Goal: Find specific page/section: Locate a particular part of the current website

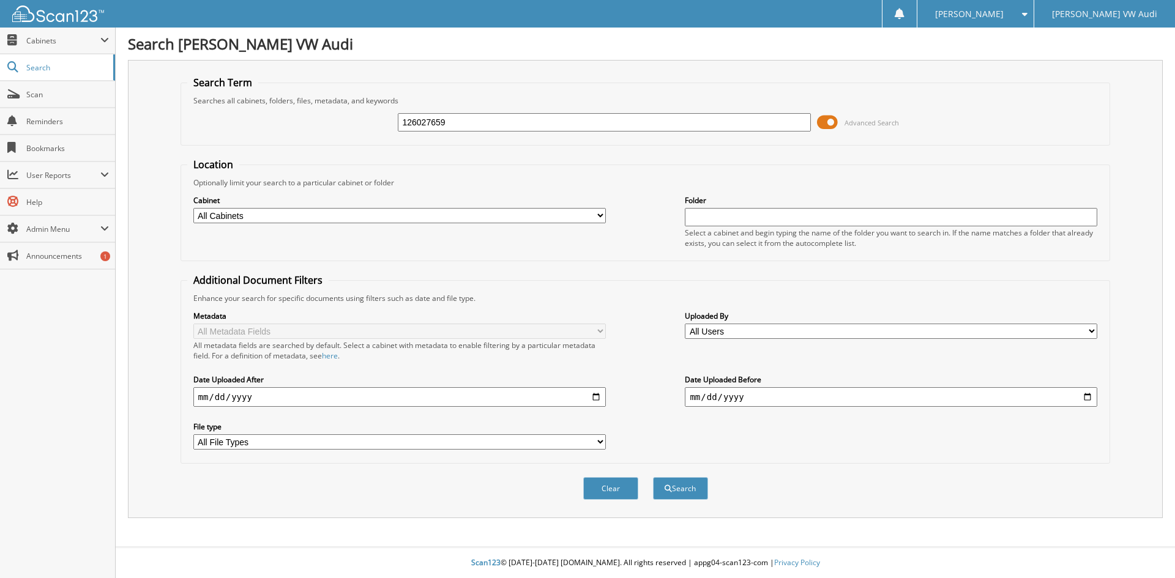
type input "126027659"
click at [653, 477] on button "Search" at bounding box center [680, 488] width 55 height 23
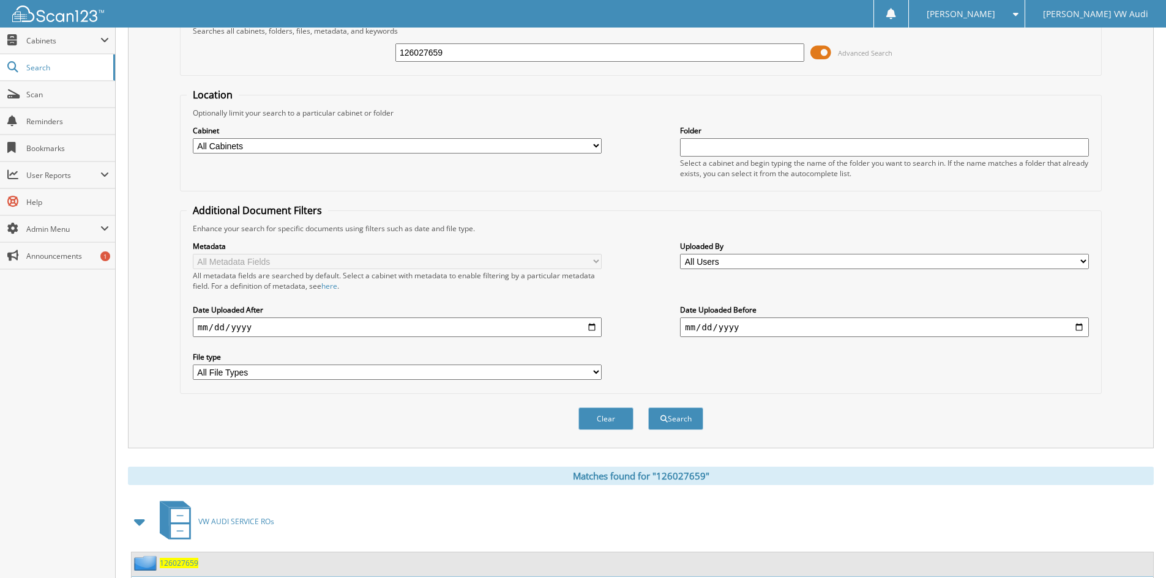
scroll to position [154, 0]
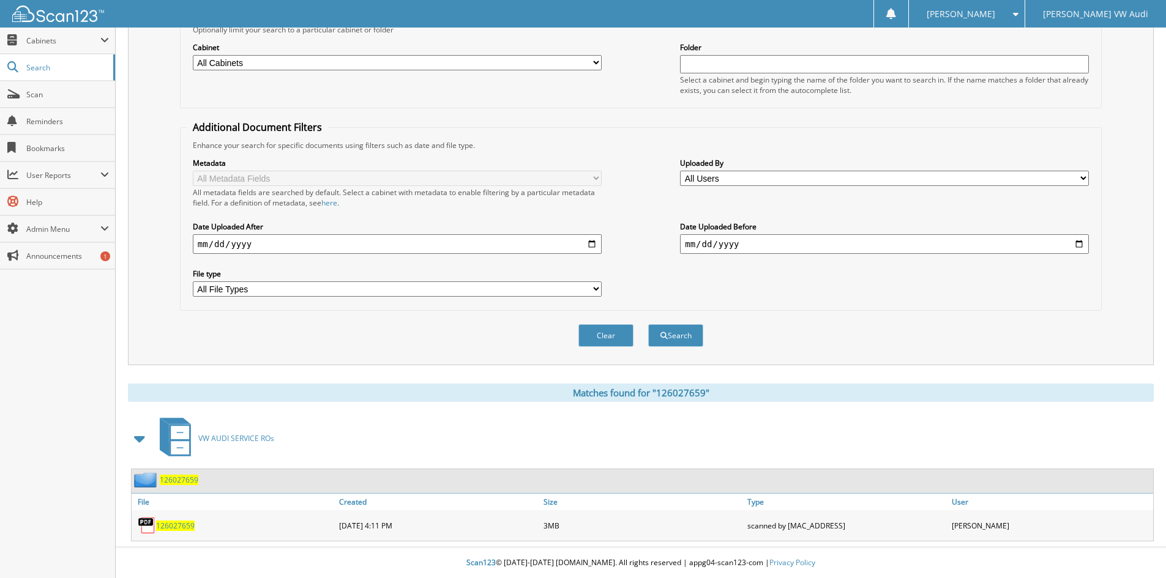
click at [176, 523] on span "126027659" at bounding box center [175, 526] width 39 height 10
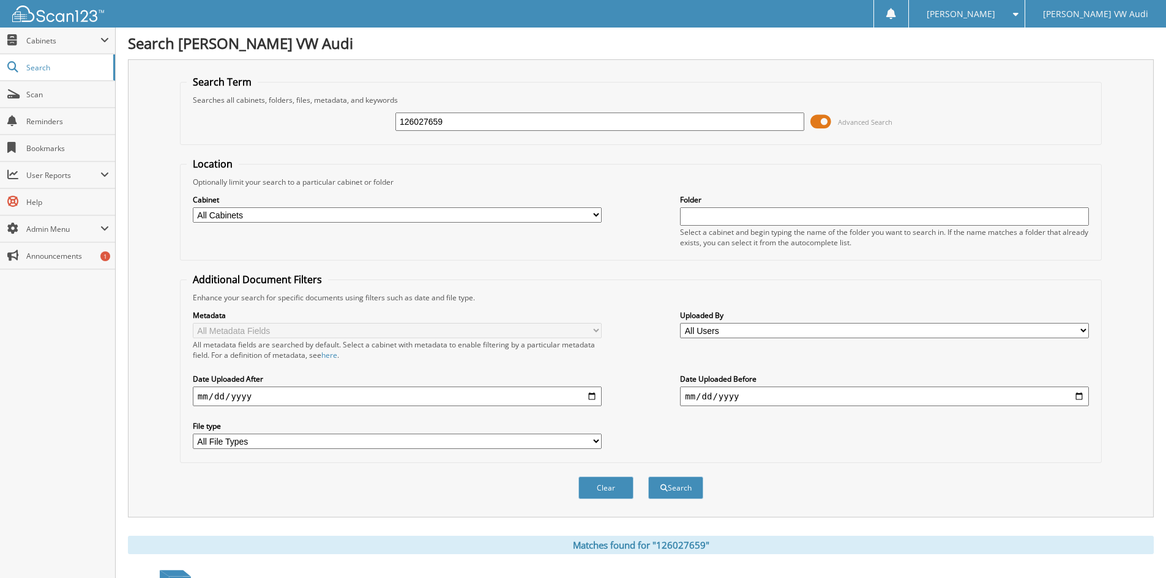
scroll to position [0, 0]
click at [468, 122] on input "126027659" at bounding box center [599, 122] width 409 height 18
type input "126027658"
click at [648, 477] on button "Search" at bounding box center [675, 488] width 55 height 23
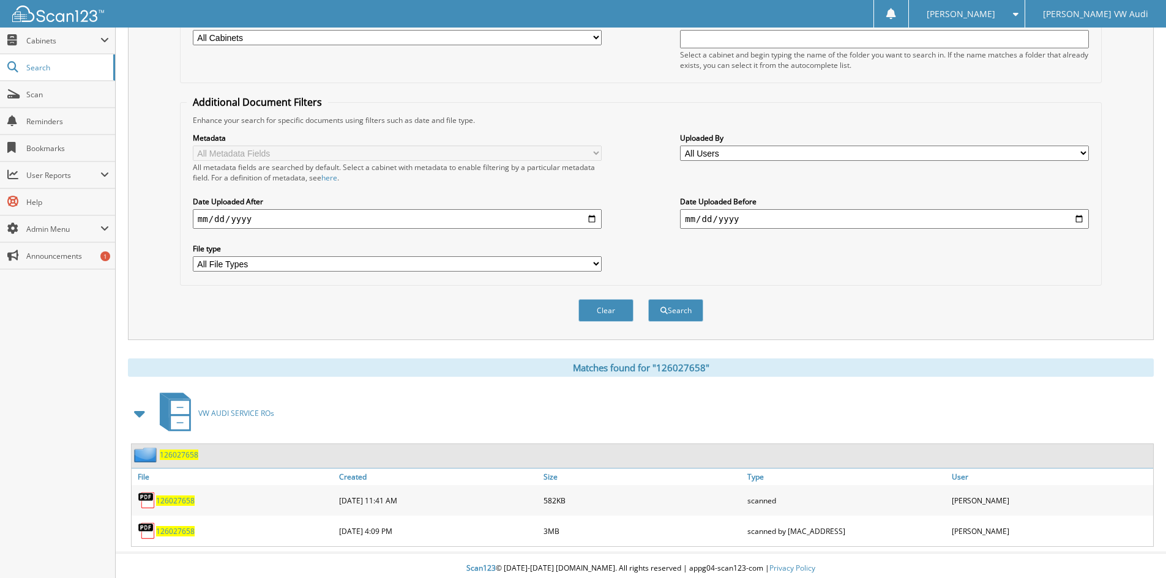
scroll to position [184, 0]
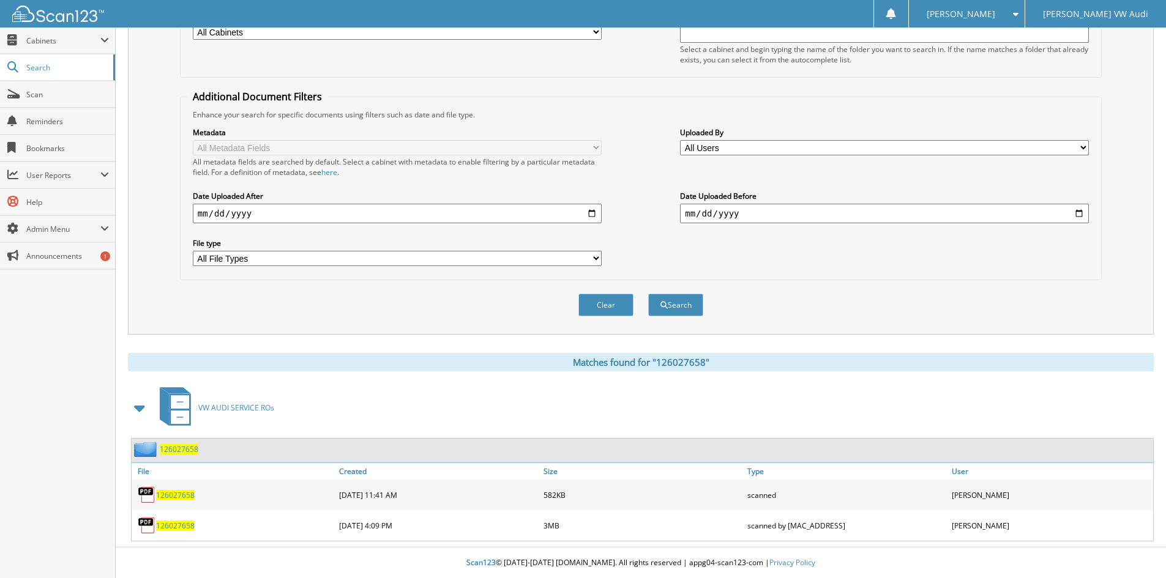
click at [174, 522] on span "126027658" at bounding box center [175, 526] width 39 height 10
click at [179, 521] on span "126027658" at bounding box center [175, 526] width 39 height 10
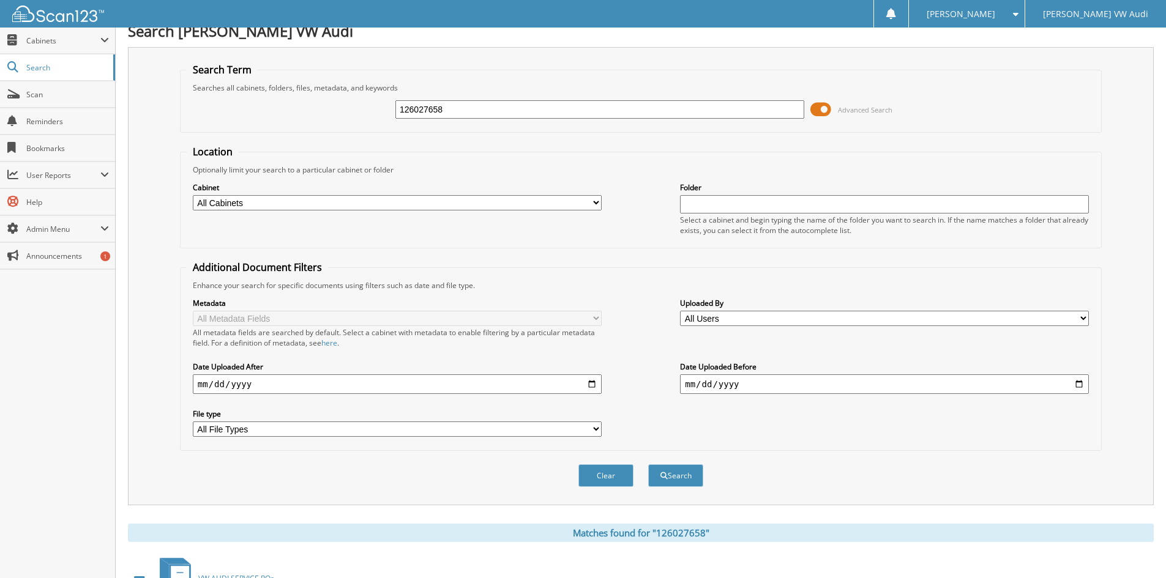
scroll to position [0, 0]
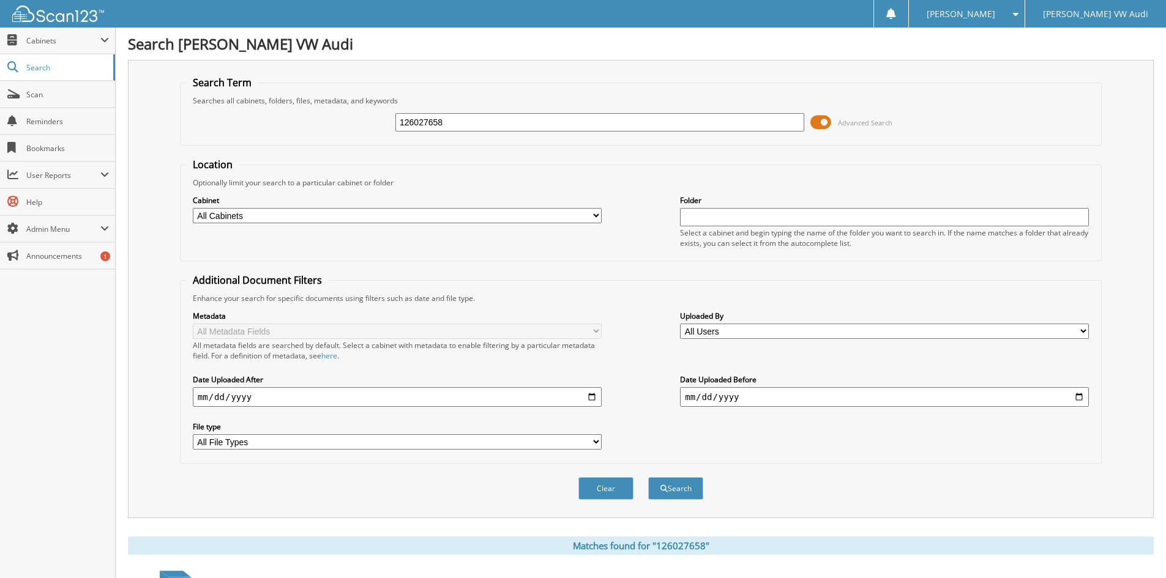
click at [484, 123] on input "126027658" at bounding box center [599, 122] width 409 height 18
type input "1"
type input "126027785"
click at [648, 477] on button "Search" at bounding box center [675, 488] width 55 height 23
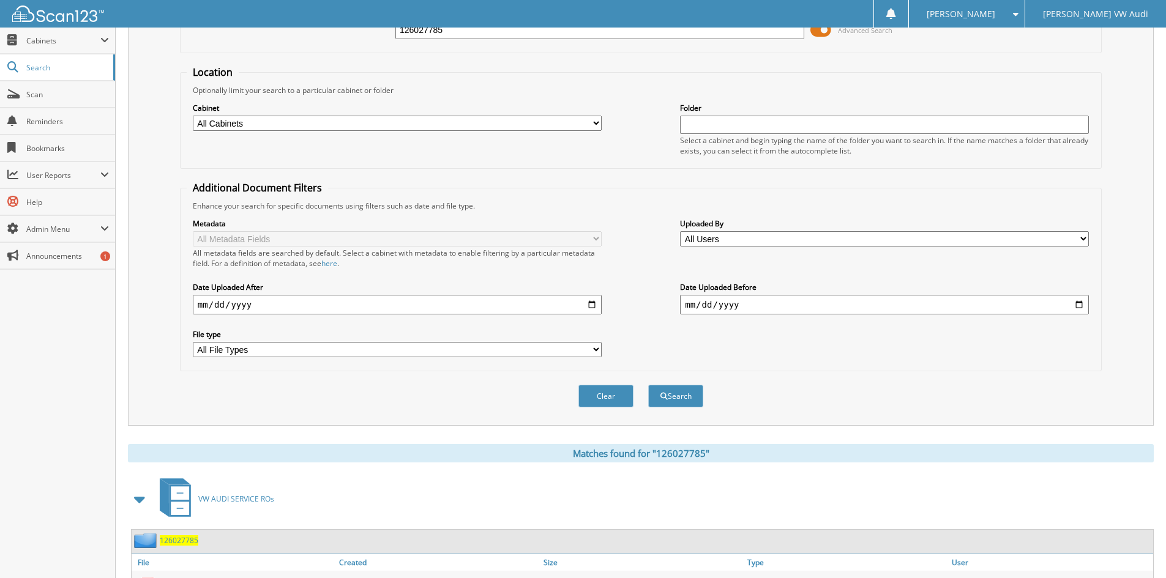
scroll to position [184, 0]
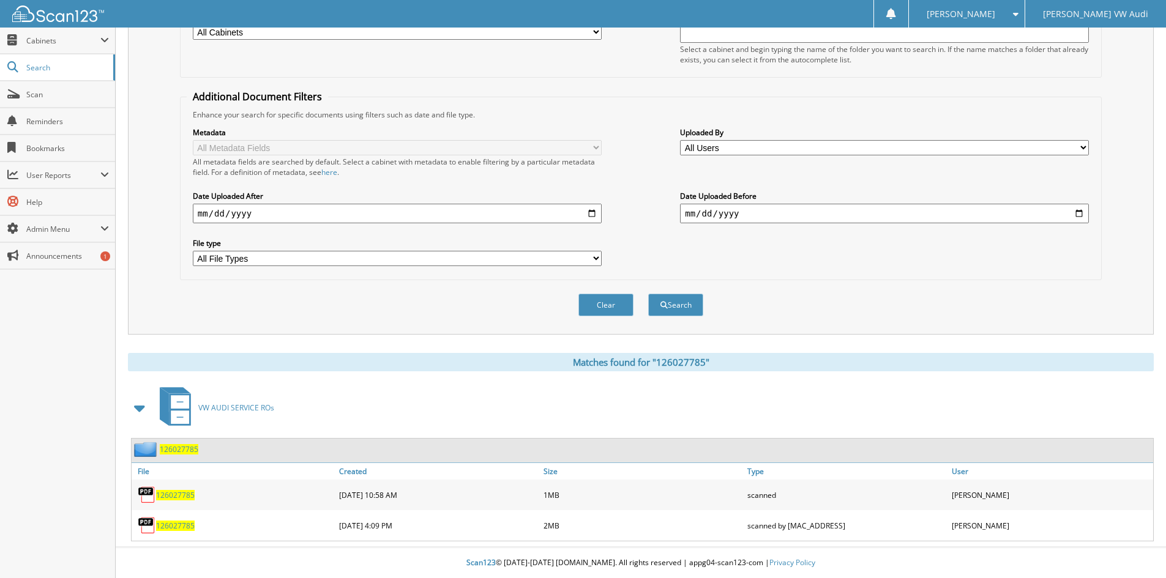
click at [176, 522] on span "126027785" at bounding box center [175, 526] width 39 height 10
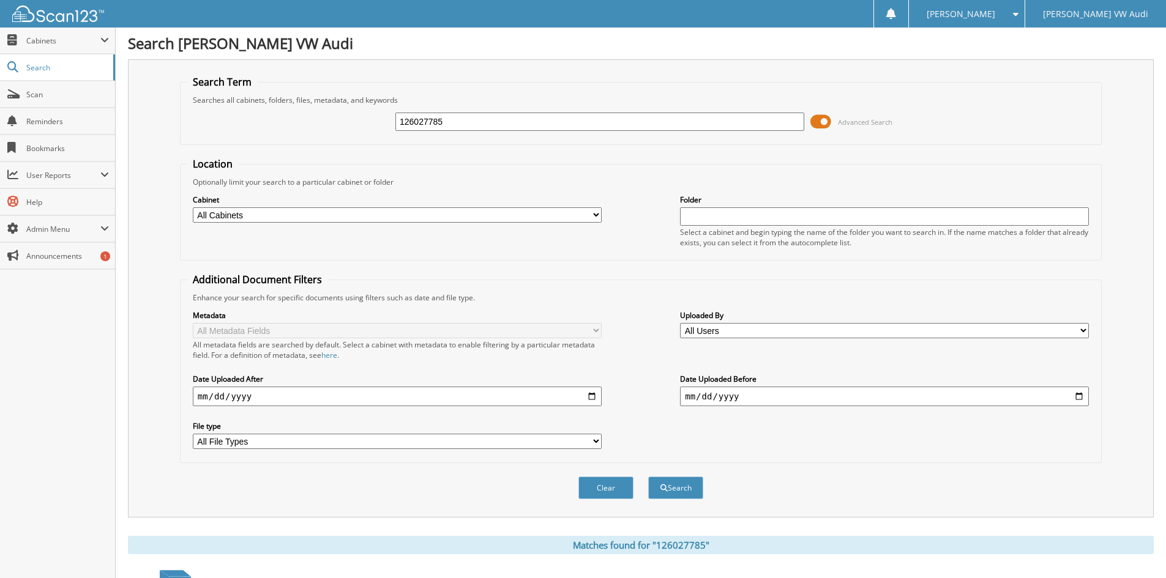
scroll to position [0, 0]
click at [1019, 10] on span at bounding box center [1013, 14] width 12 height 9
click at [990, 58] on link "Logout" at bounding box center [967, 59] width 116 height 21
